Goal: Task Accomplishment & Management: Manage account settings

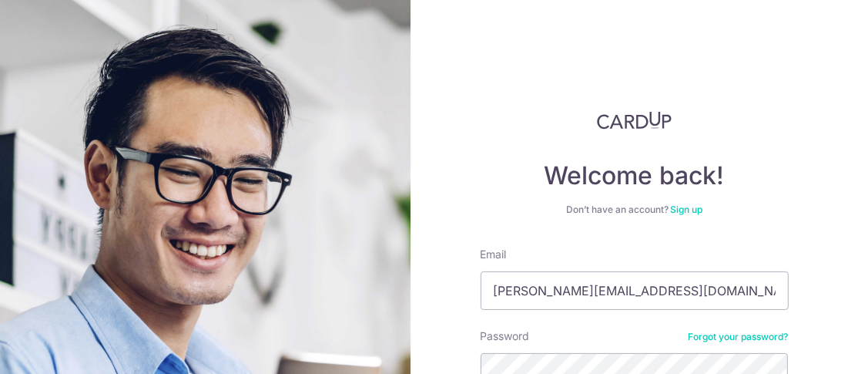
type input "[PERSON_NAME][EMAIL_ADDRESS][DOMAIN_NAME]"
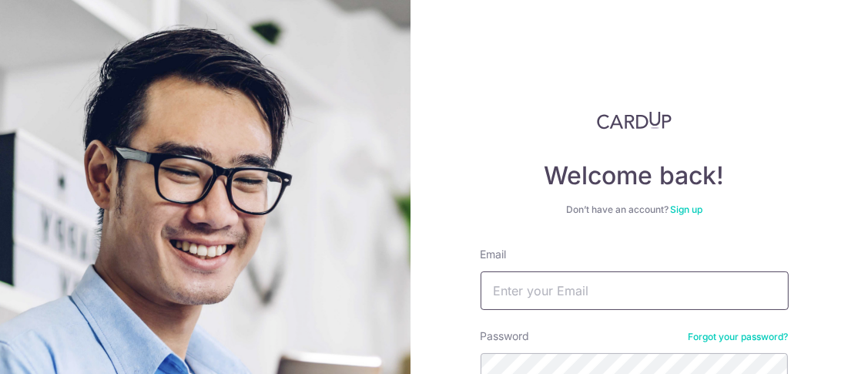
scroll to position [154, 0]
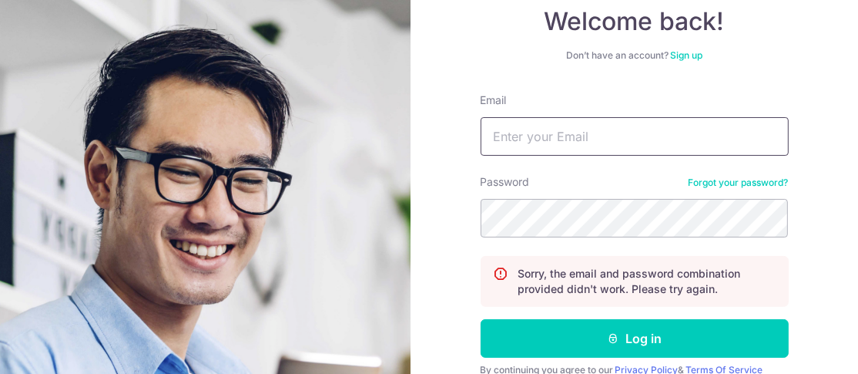
click at [580, 146] on input "Email" at bounding box center [635, 136] width 308 height 39
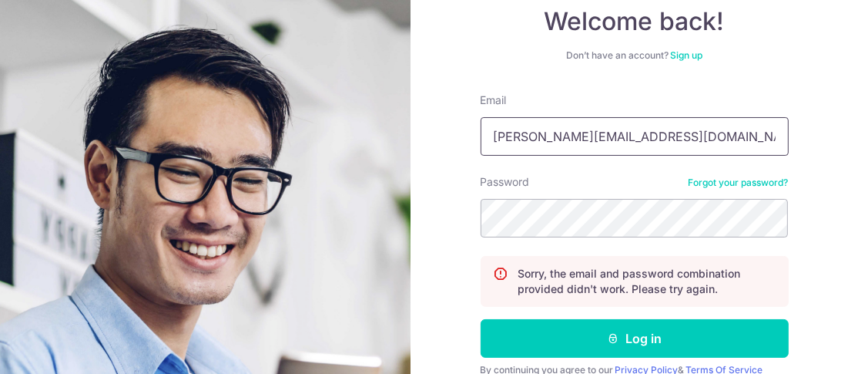
type input "[PERSON_NAME][EMAIL_ADDRESS][DOMAIN_NAME]"
drag, startPoint x: 698, startPoint y: 129, endPoint x: 456, endPoint y: 129, distance: 241.8
click at [54, 65] on section "Welcome back! Don’t have an account? Sign up Email cheryl_tansy@hotmail.com Pas…" at bounding box center [429, 187] width 858 height 374
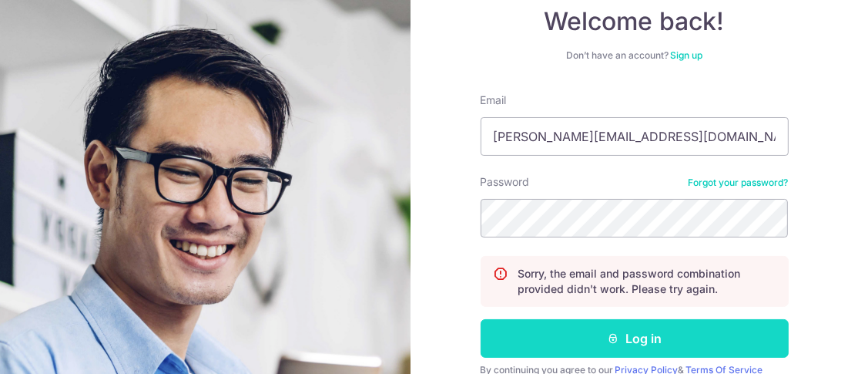
click at [566, 328] on button "Log in" at bounding box center [635, 338] width 308 height 39
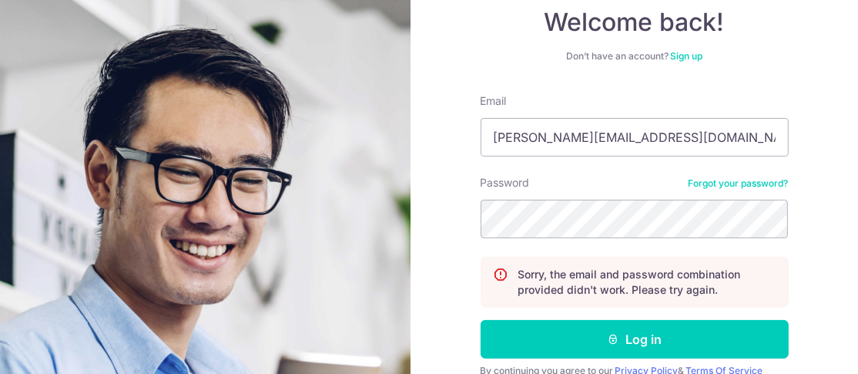
scroll to position [154, 0]
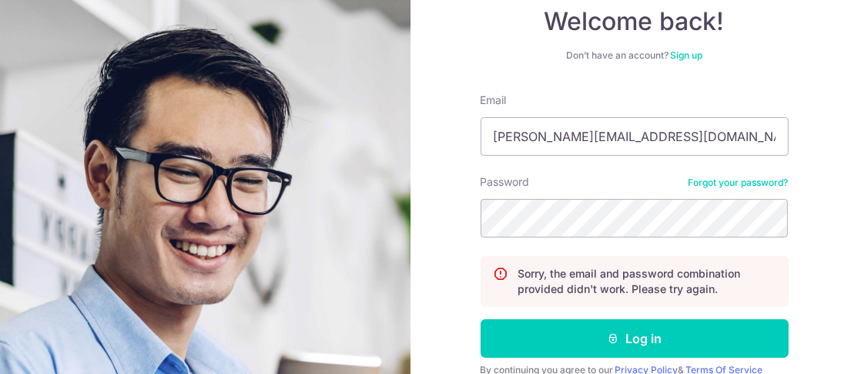
type input "cheryl_tansy@hotmail.com"
click at [481, 319] on button "Log in" at bounding box center [635, 338] width 308 height 39
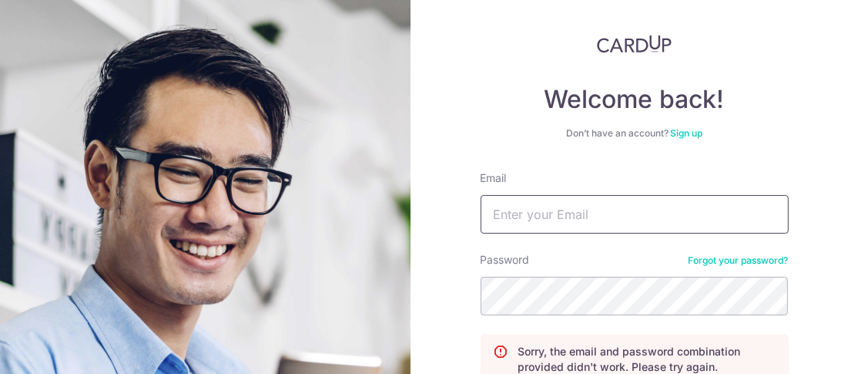
click at [575, 212] on input "Email" at bounding box center [635, 214] width 308 height 39
paste input "[PERSON_NAME][EMAIL_ADDRESS][DOMAIN_NAME]"
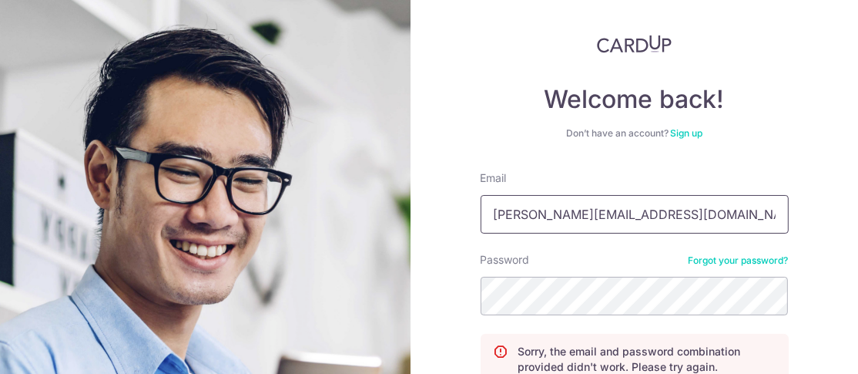
type input "cheryl_tansy@hotmail.com"
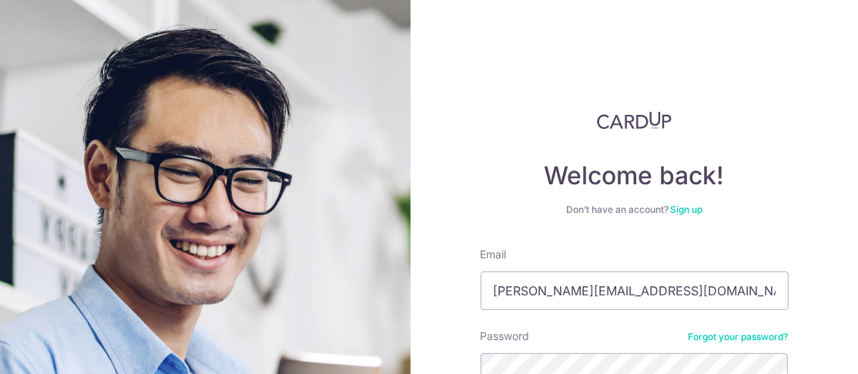
type input "[PERSON_NAME][EMAIL_ADDRESS][DOMAIN_NAME]"
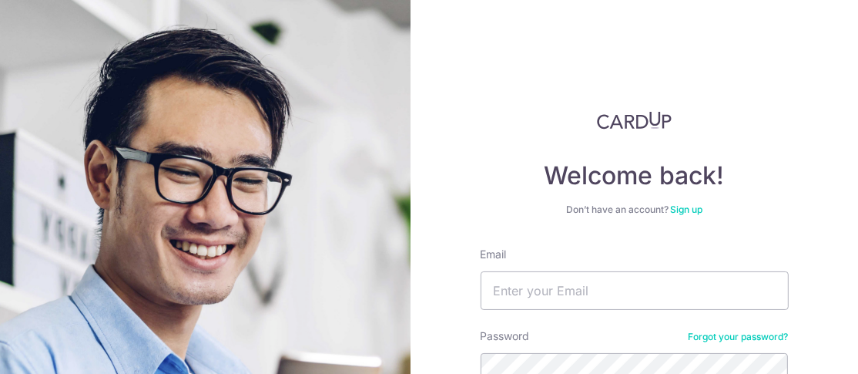
scroll to position [223, 0]
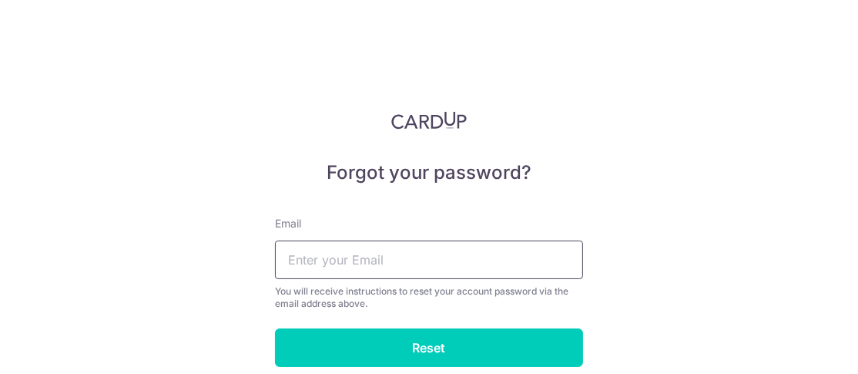
click at [417, 261] on input "text" at bounding box center [429, 259] width 308 height 39
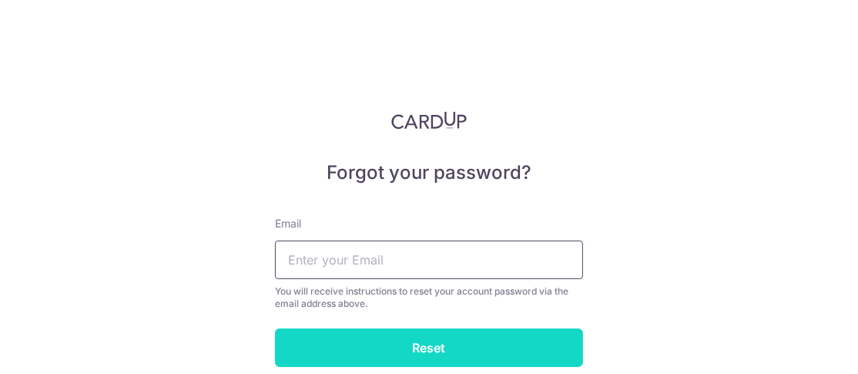
paste input "[PERSON_NAME][EMAIL_ADDRESS][DOMAIN_NAME]"
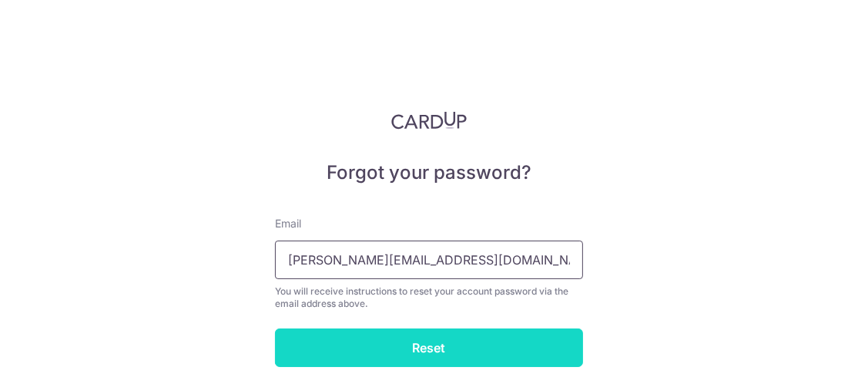
type input "[PERSON_NAME][EMAIL_ADDRESS][DOMAIN_NAME]"
click at [418, 343] on input "Reset" at bounding box center [429, 347] width 308 height 39
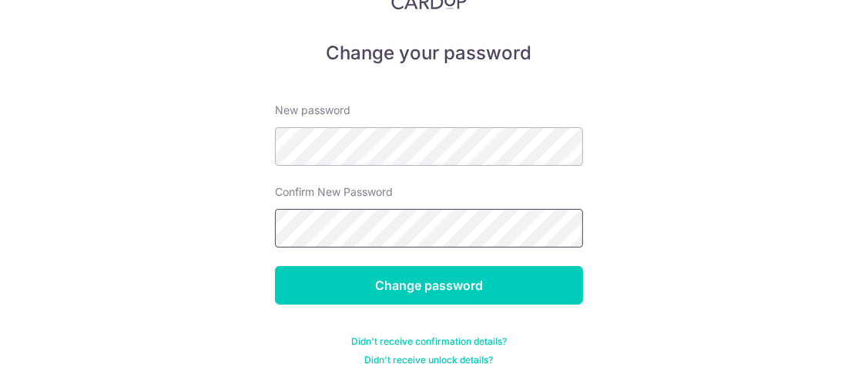
scroll to position [129, 0]
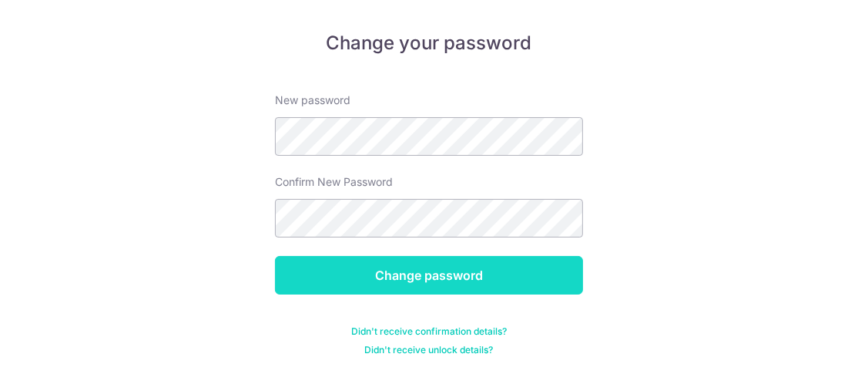
click at [410, 284] on input "Change password" at bounding box center [429, 275] width 308 height 39
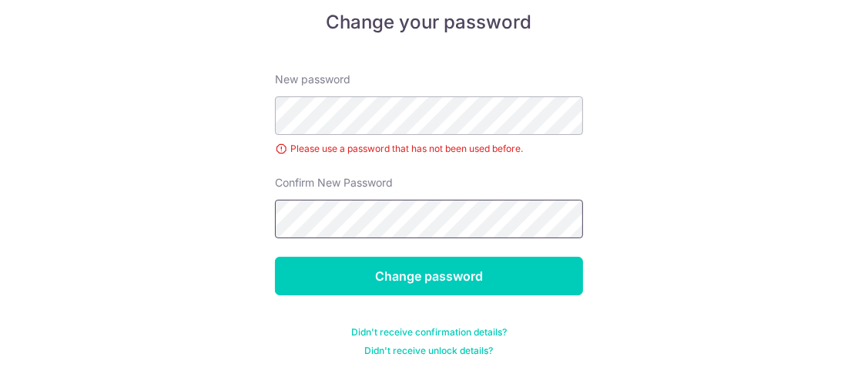
click at [275, 256] on input "Change password" at bounding box center [429, 275] width 308 height 39
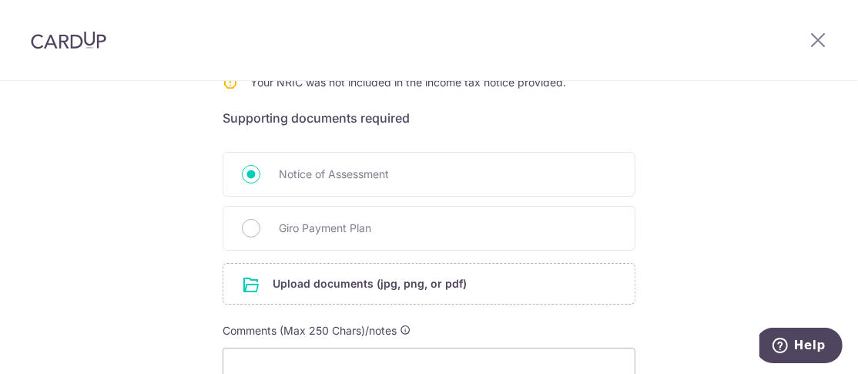
scroll to position [384, 0]
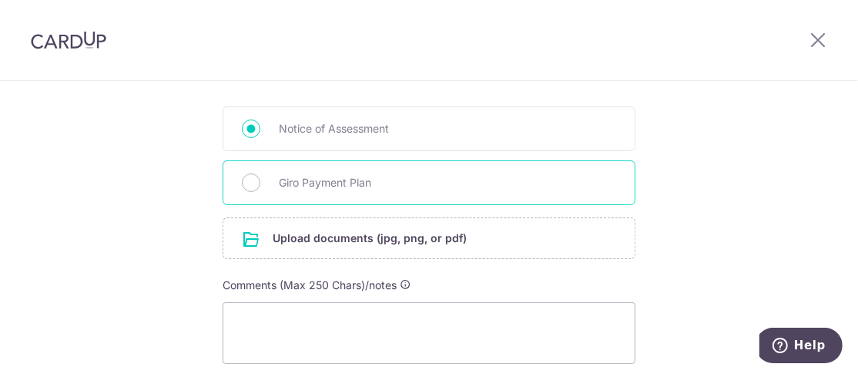
click at [595, 184] on span "Giro Payment Plan" at bounding box center [447, 182] width 337 height 18
click at [260, 184] on input "Giro Payment Plan" at bounding box center [251, 182] width 18 height 18
radio input "true"
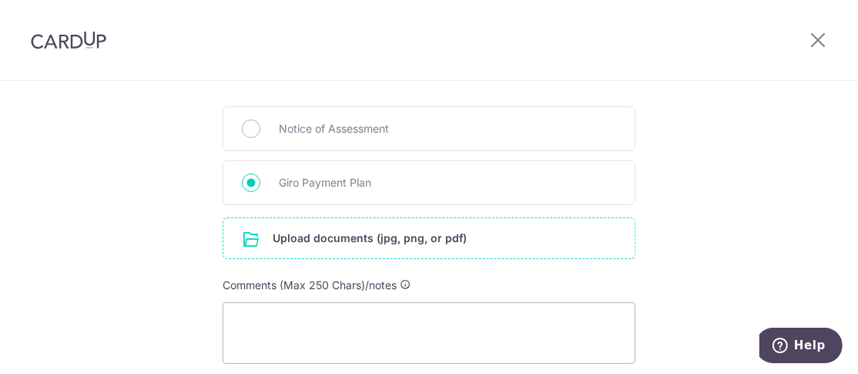
click at [287, 238] on input "file" at bounding box center [428, 238] width 411 height 40
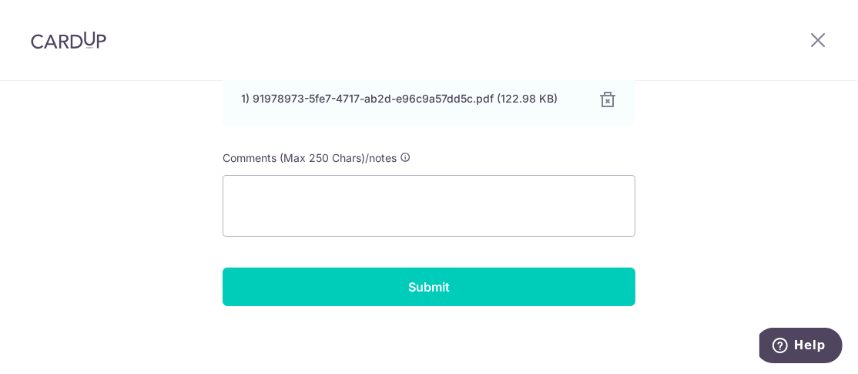
scroll to position [618, 0]
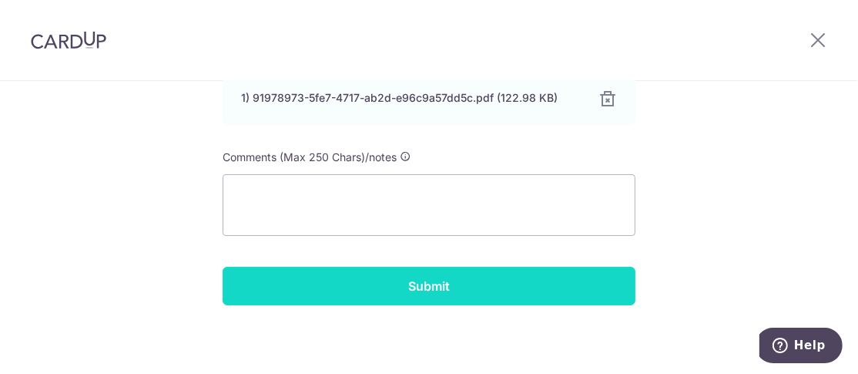
click at [589, 274] on input "Submit" at bounding box center [429, 285] width 413 height 39
